Goal: Navigation & Orientation: Find specific page/section

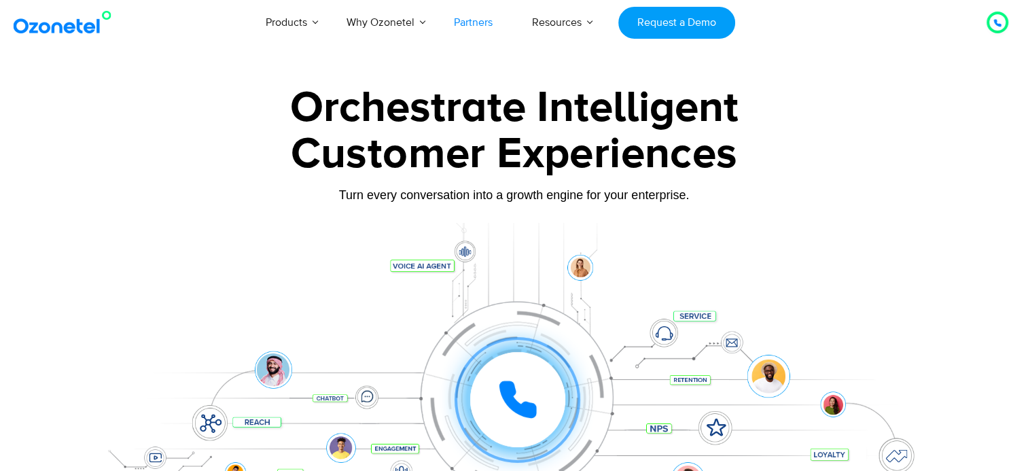
click at [465, 22] on link "Partners" at bounding box center [473, 22] width 78 height 45
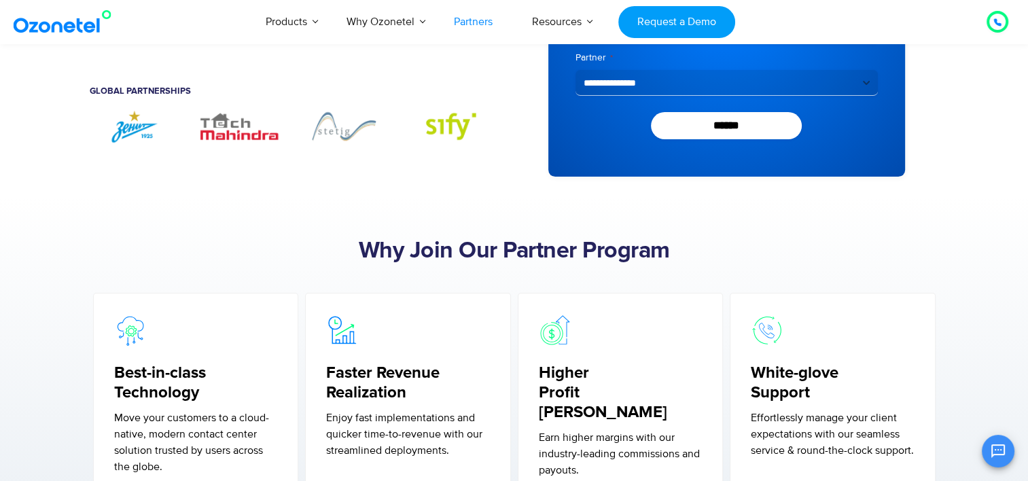
scroll to position [221, 0]
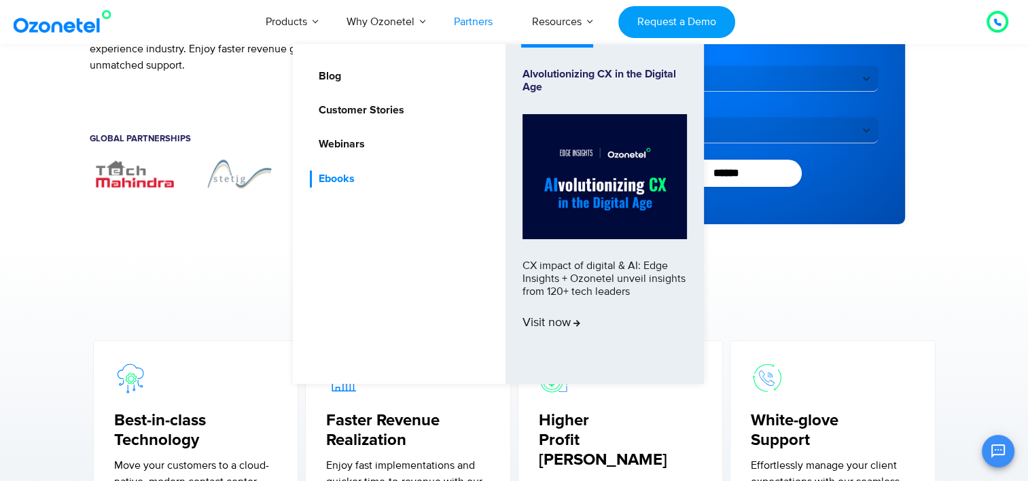
click at [344, 181] on link "Ebooks" at bounding box center [333, 179] width 47 height 17
